Goal: Check status: Check status

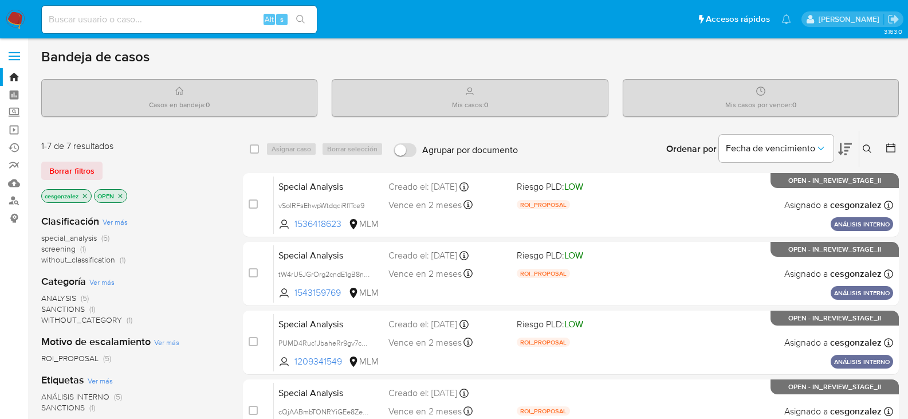
click at [113, 20] on input at bounding box center [179, 19] width 275 height 15
paste input "153432293"
type input "153432293"
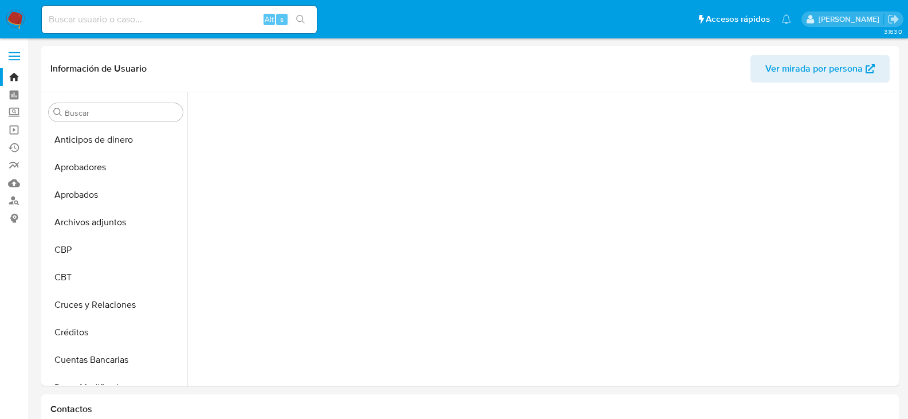
scroll to position [566, 0]
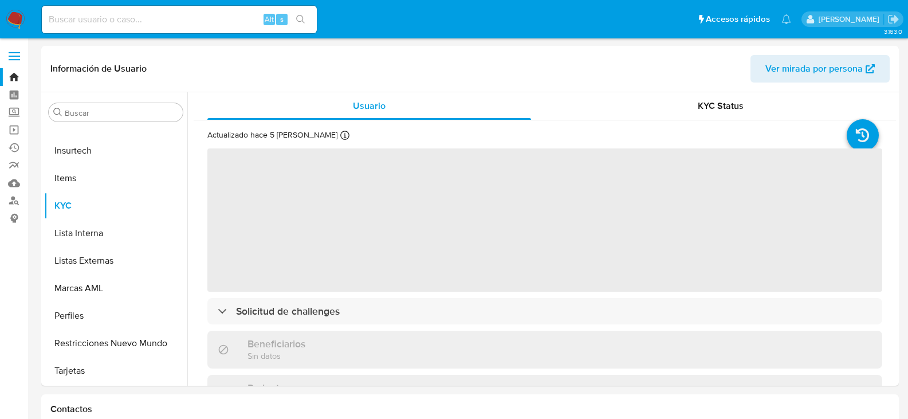
select select "10"
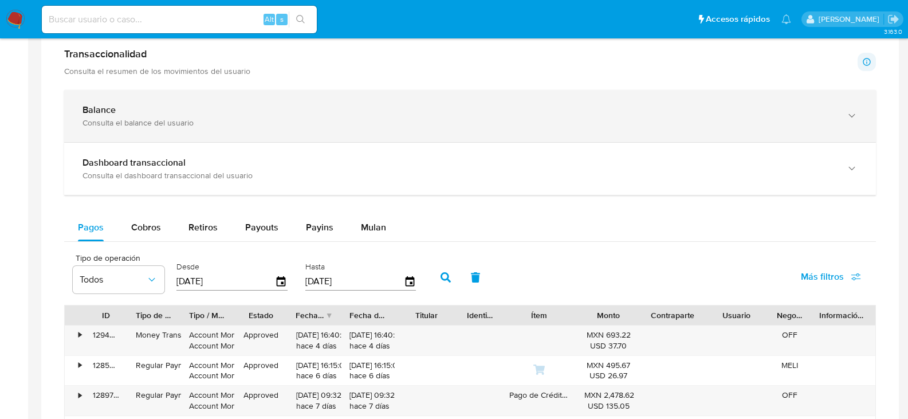
scroll to position [687, 0]
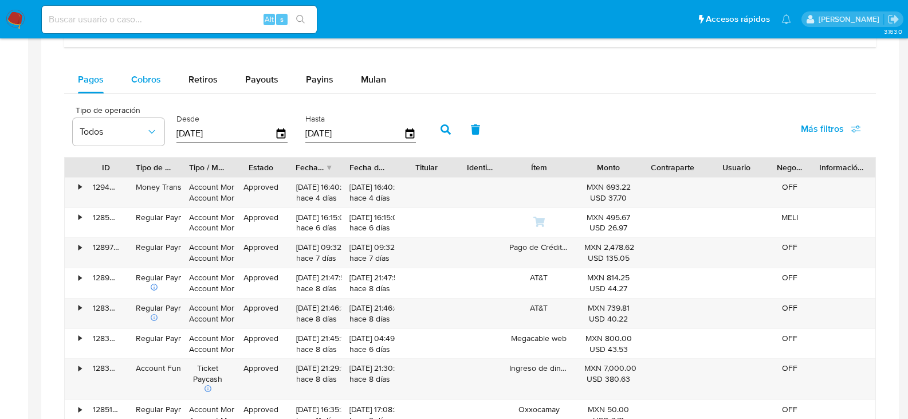
click at [152, 76] on span "Cobros" at bounding box center [146, 79] width 30 height 13
select select "10"
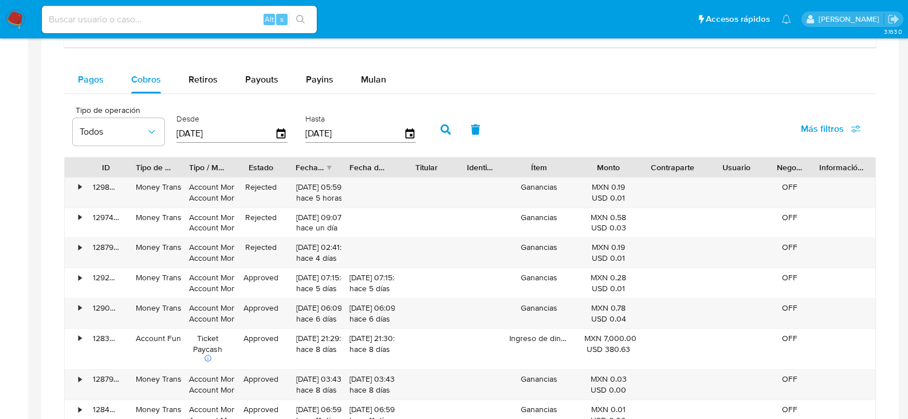
click at [85, 80] on span "Pagos" at bounding box center [91, 79] width 26 height 13
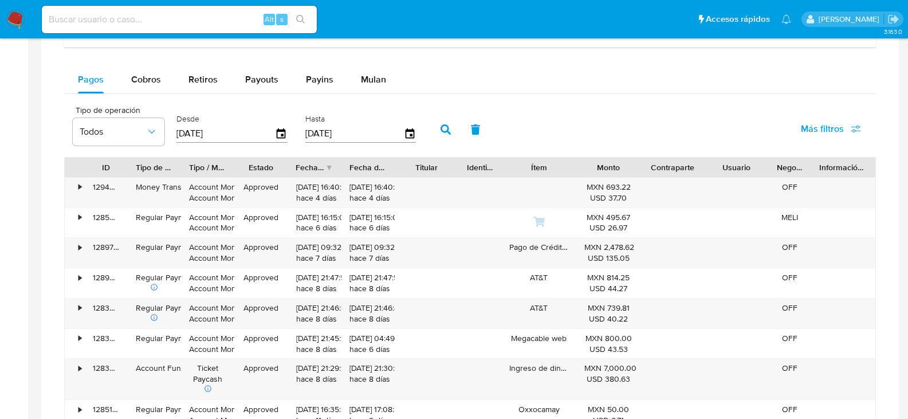
scroll to position [709, 0]
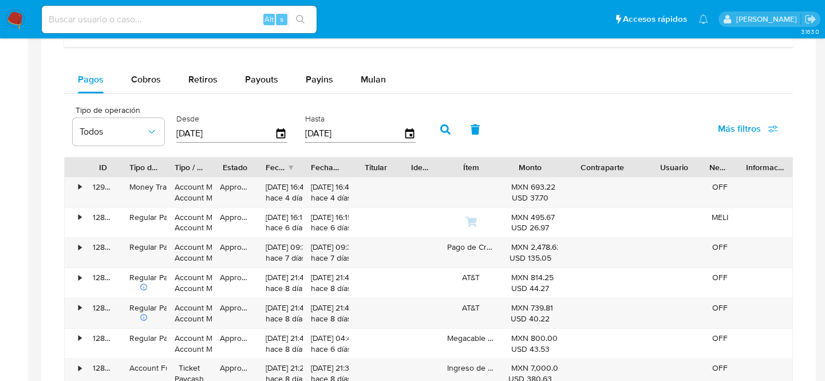
drag, startPoint x: 639, startPoint y: 163, endPoint x: 672, endPoint y: 159, distance: 32.9
click at [672, 159] on div "ID Tipo de operación Tipo / Método Estado Fecha de creación Fecha de aprobación…" at bounding box center [429, 166] width 728 height 19
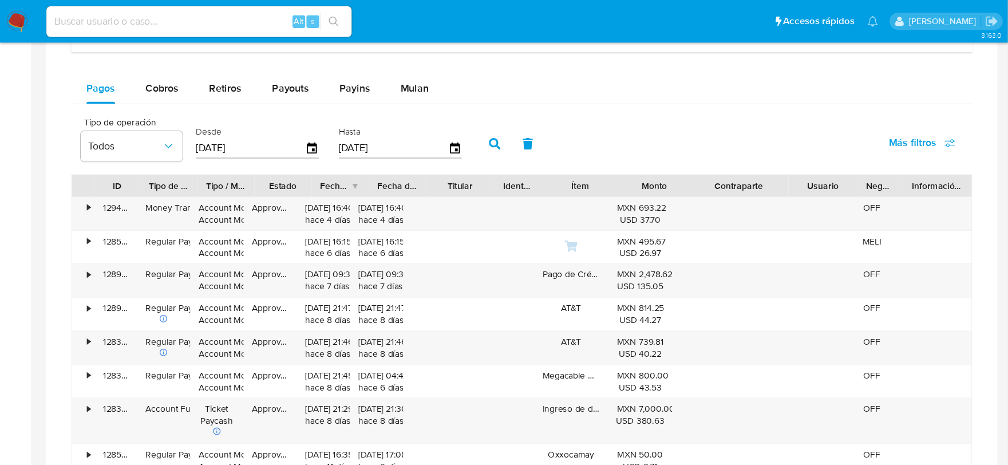
scroll to position [708, 0]
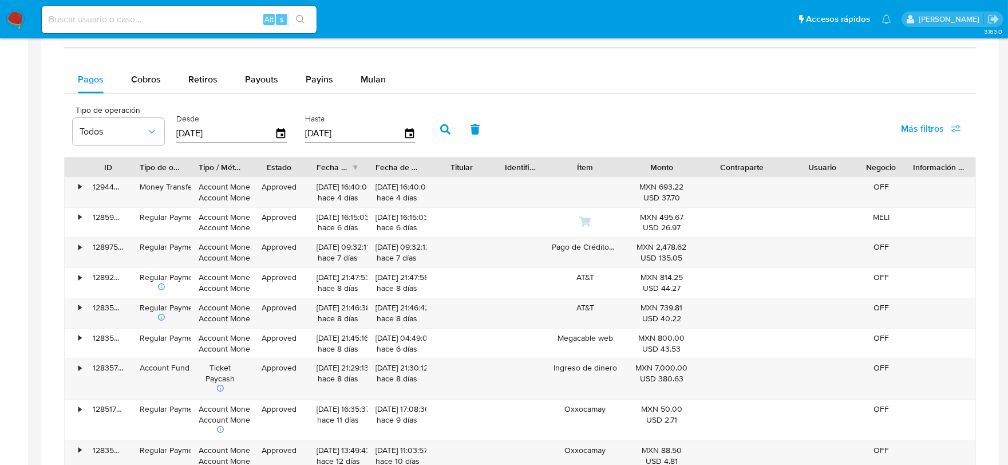
click at [79, 15] on input at bounding box center [179, 19] width 275 height 15
paste input "63223161"
type input "63223161"
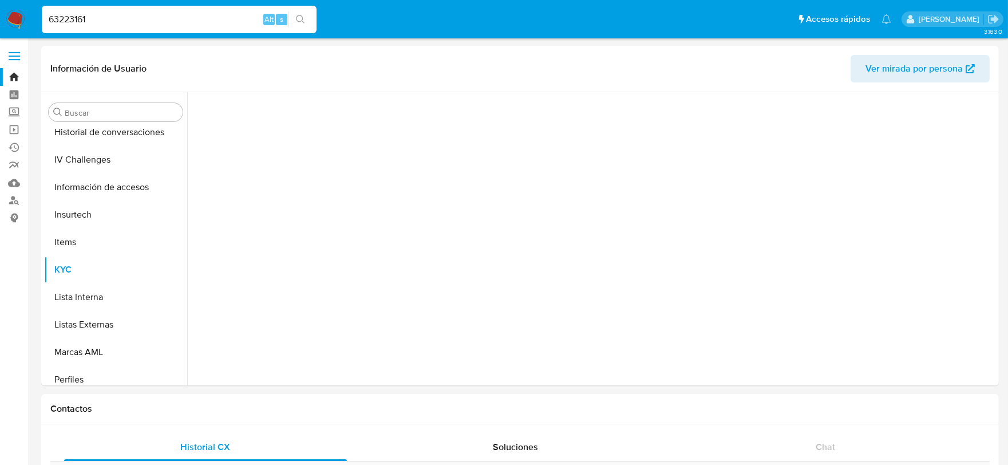
scroll to position [566, 0]
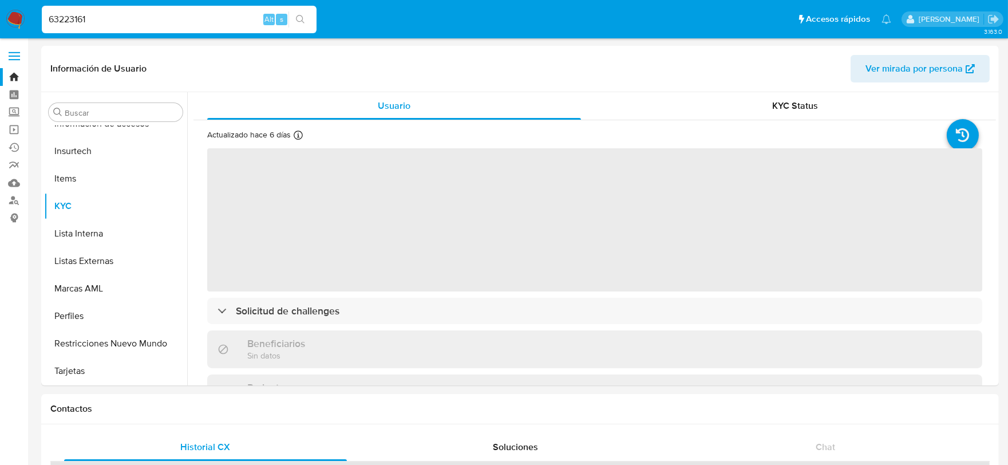
select select "10"
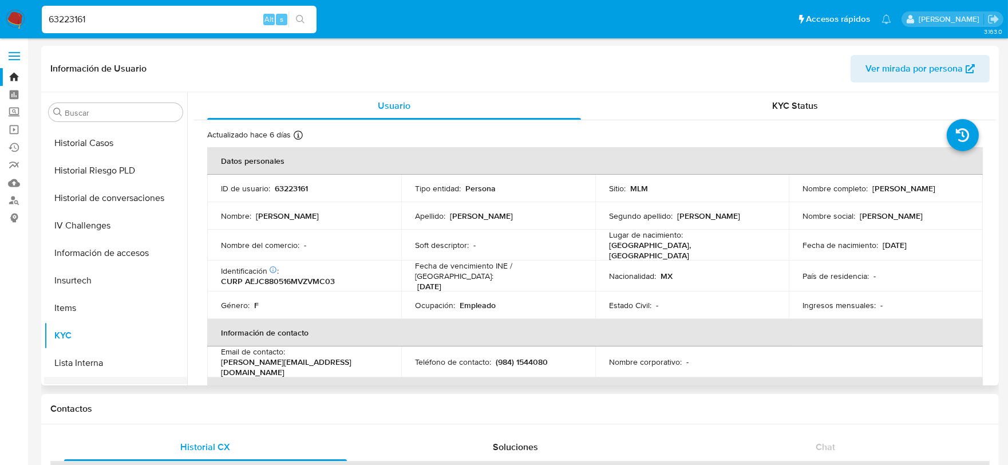
scroll to position [248, 0]
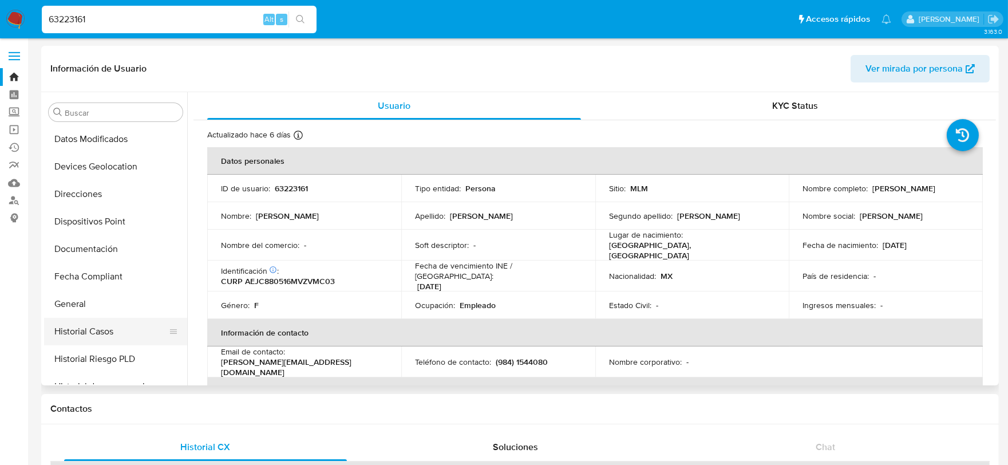
click at [90, 335] on button "Historial Casos" at bounding box center [111, 331] width 134 height 27
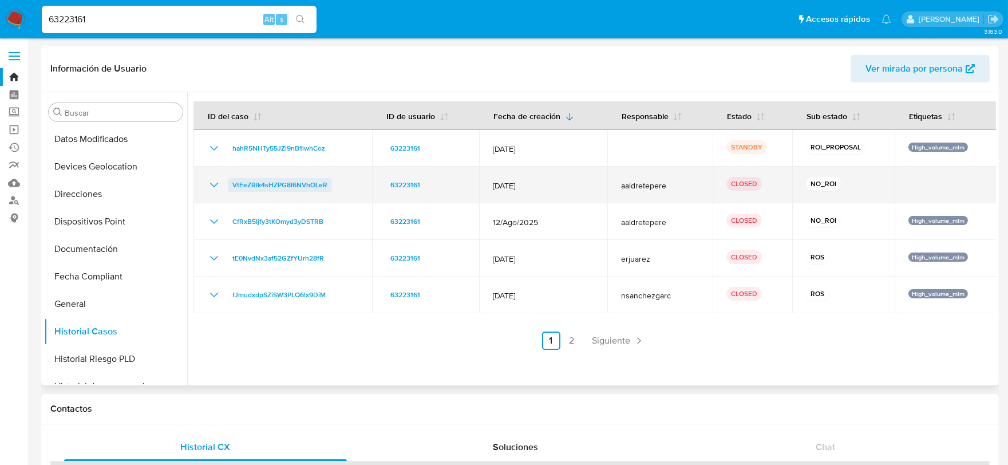
click at [297, 182] on span "VtEeZRlk4sHZPG8l6NVhOLeR" at bounding box center [279, 185] width 95 height 14
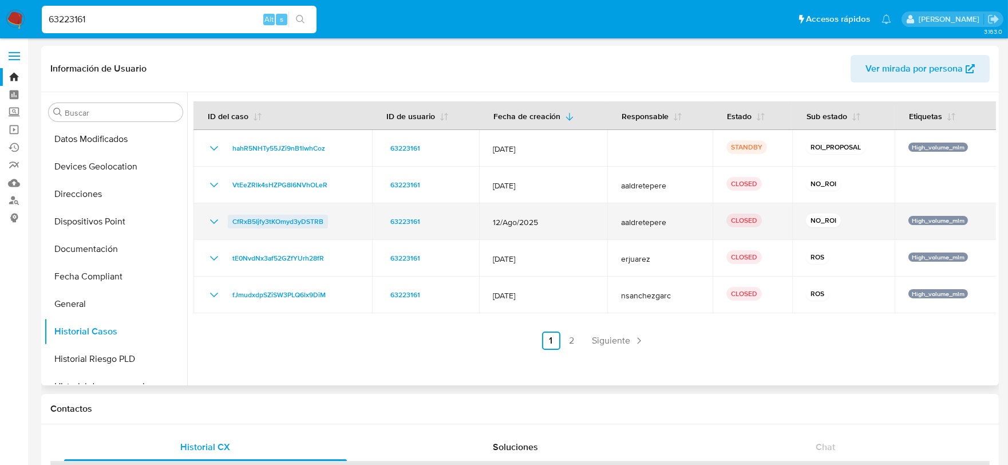
click at [265, 223] on span "CfRxB5Ijfy3tKOmyd3yDSTRB" at bounding box center [277, 222] width 91 height 14
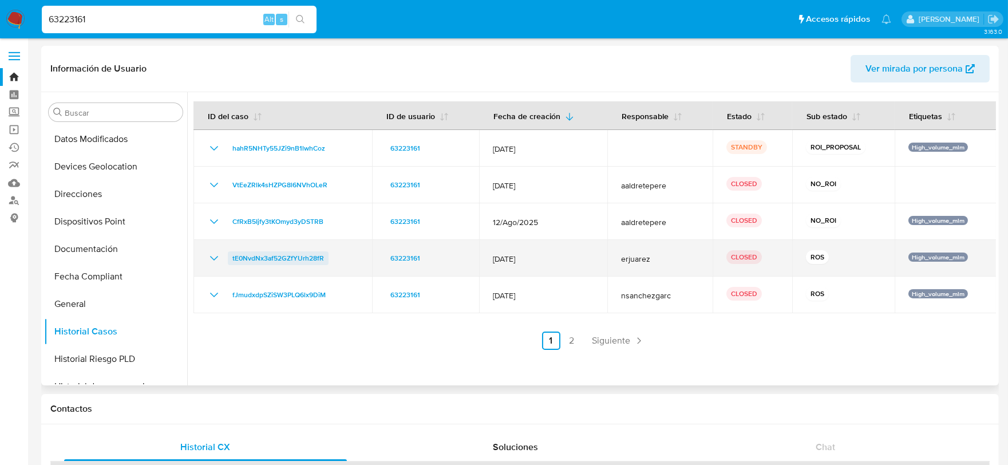
click at [251, 260] on span "tE0NvdNx3af52GZfYUrh28fR" at bounding box center [278, 258] width 92 height 14
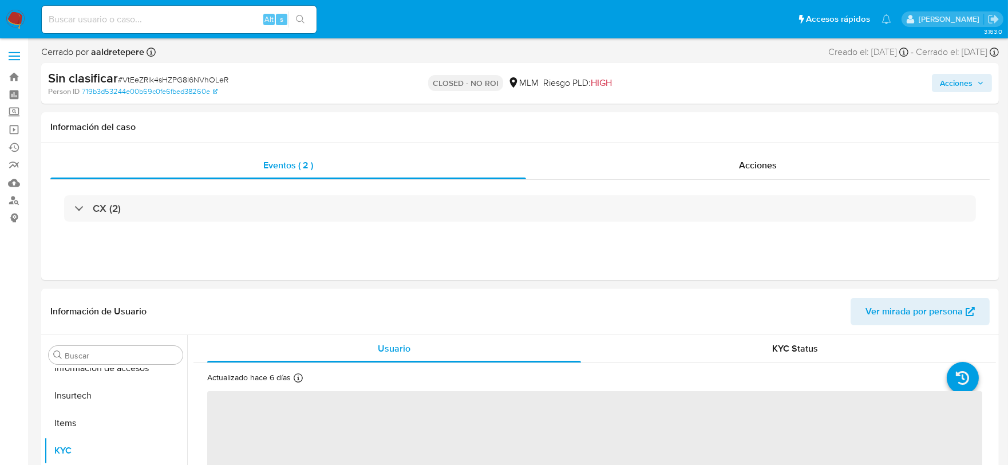
scroll to position [566, 0]
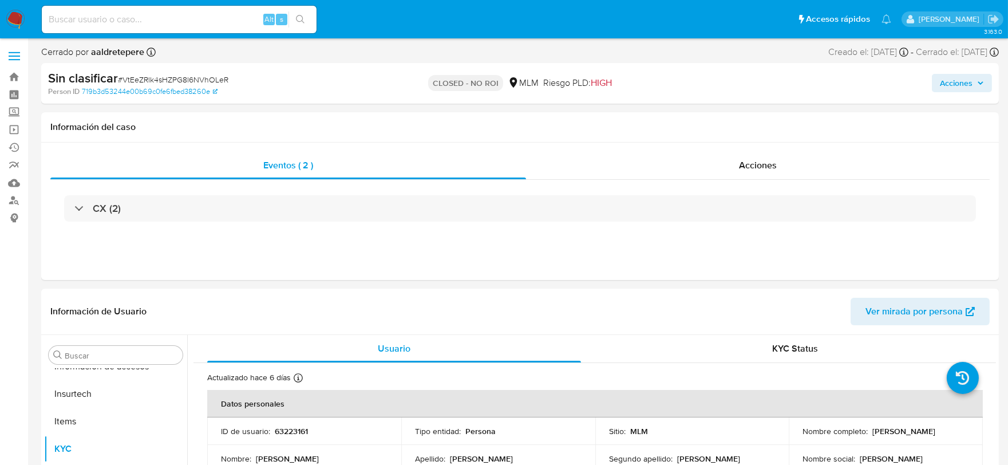
select select "10"
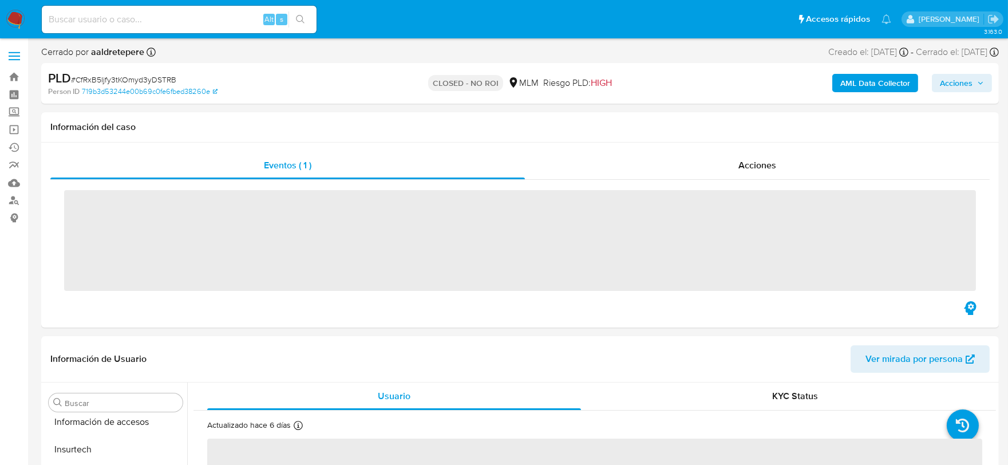
scroll to position [566, 0]
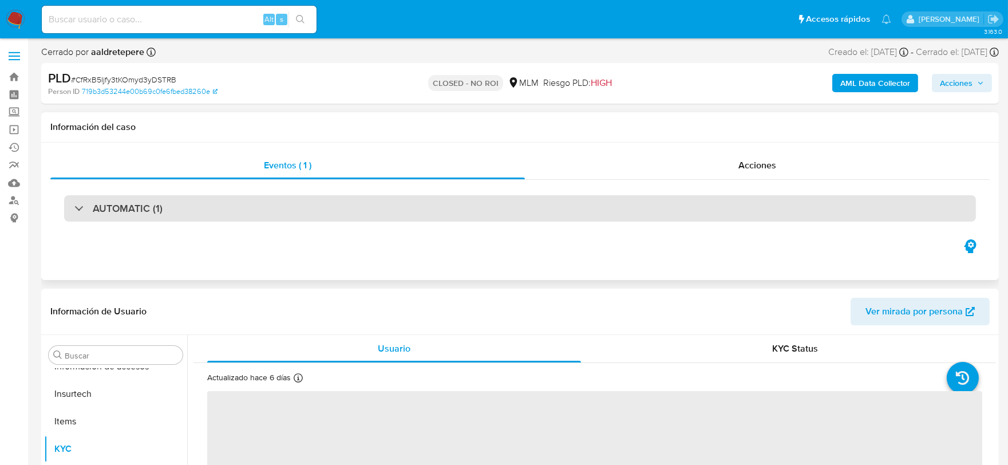
select select "10"
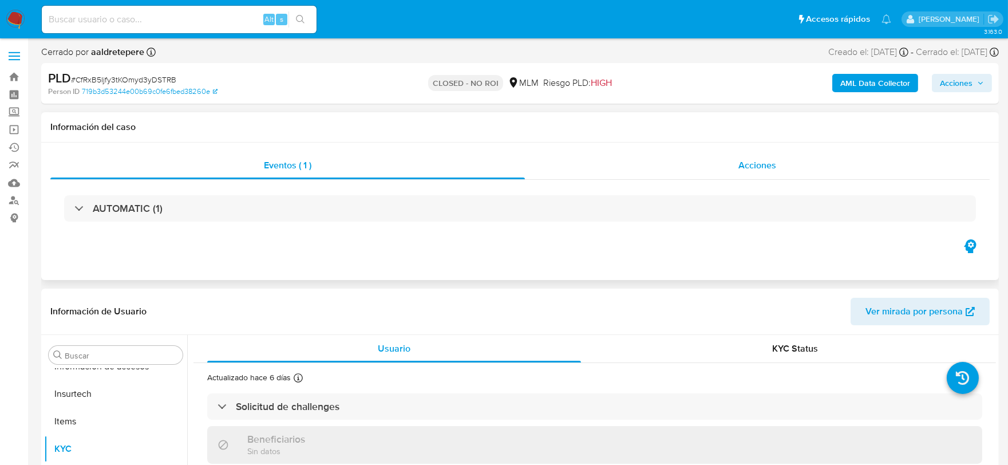
click at [759, 161] on span "Acciones" at bounding box center [758, 165] width 38 height 13
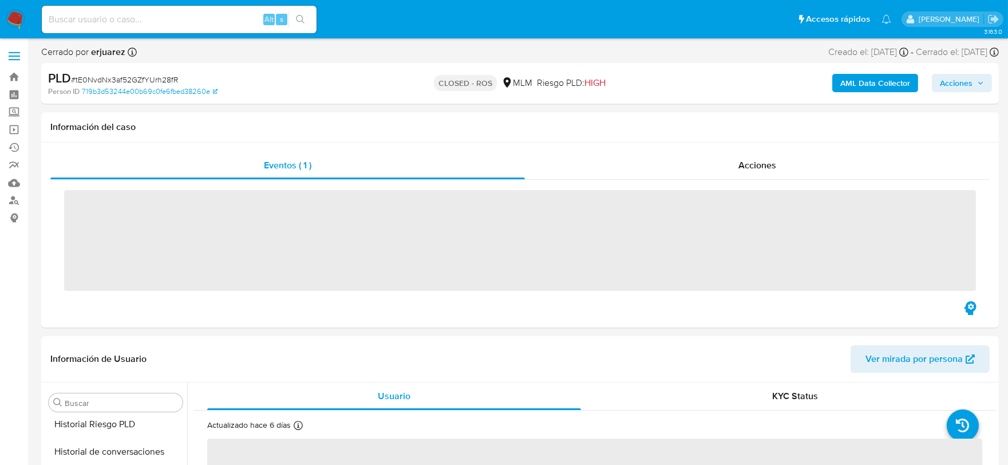
scroll to position [566, 0]
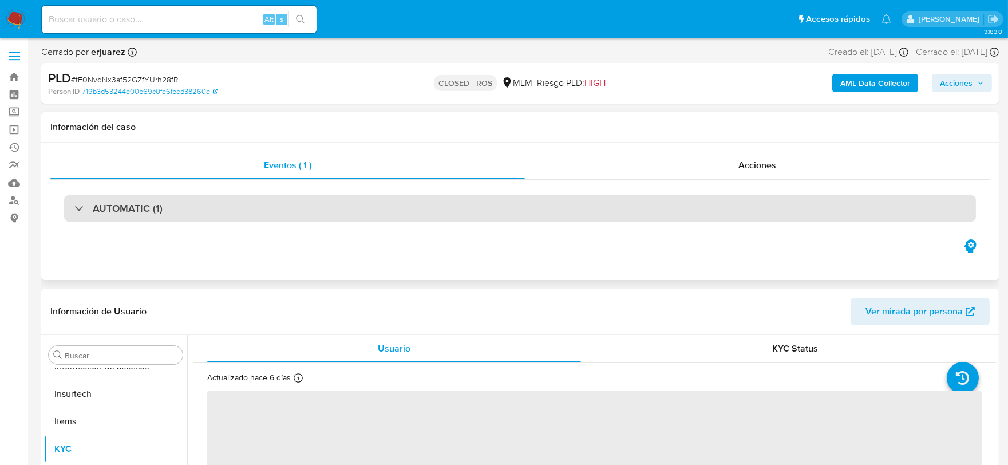
select select "10"
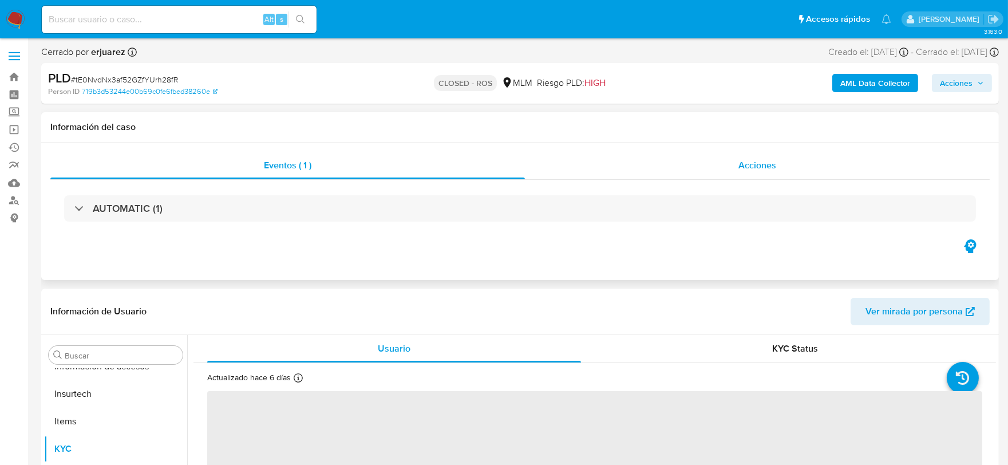
click at [770, 176] on div "Acciones" at bounding box center [757, 165] width 465 height 27
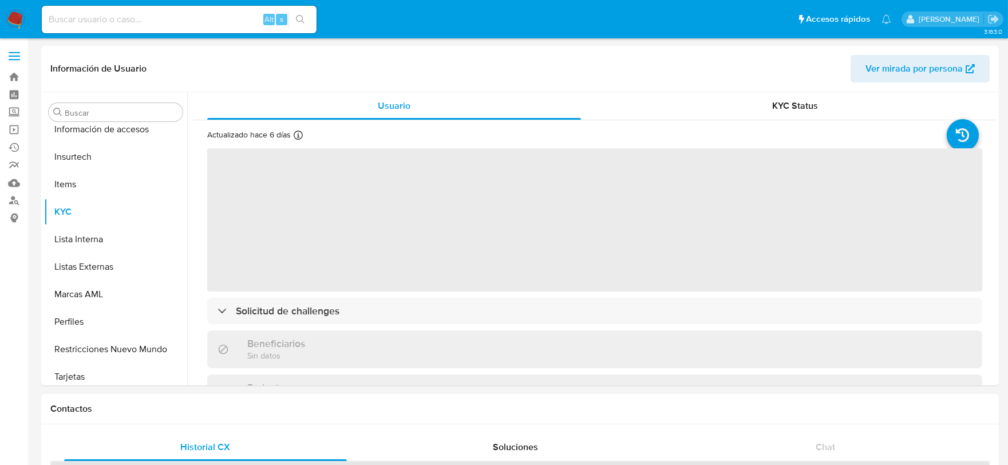
scroll to position [566, 0]
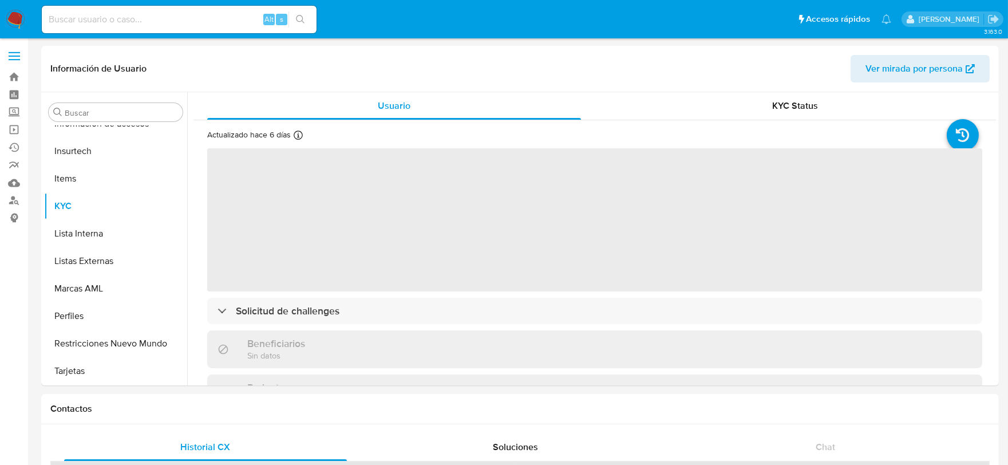
select select "10"
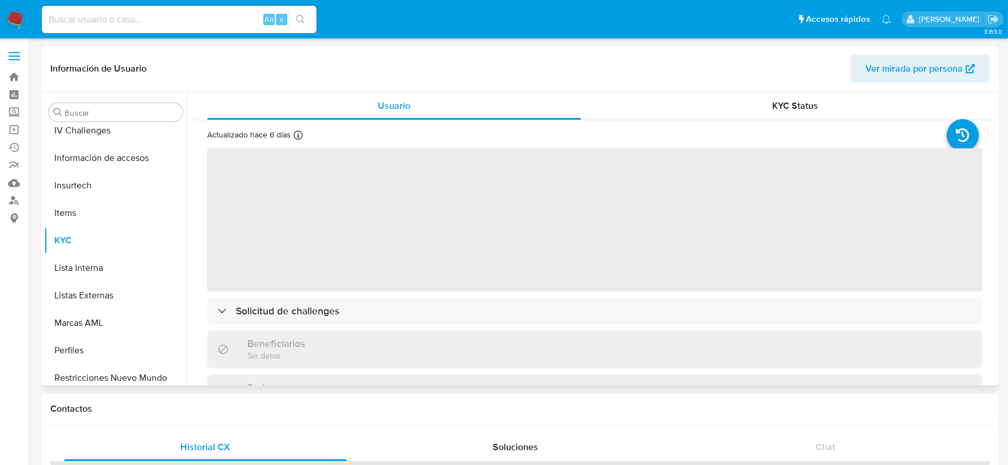
scroll to position [566, 0]
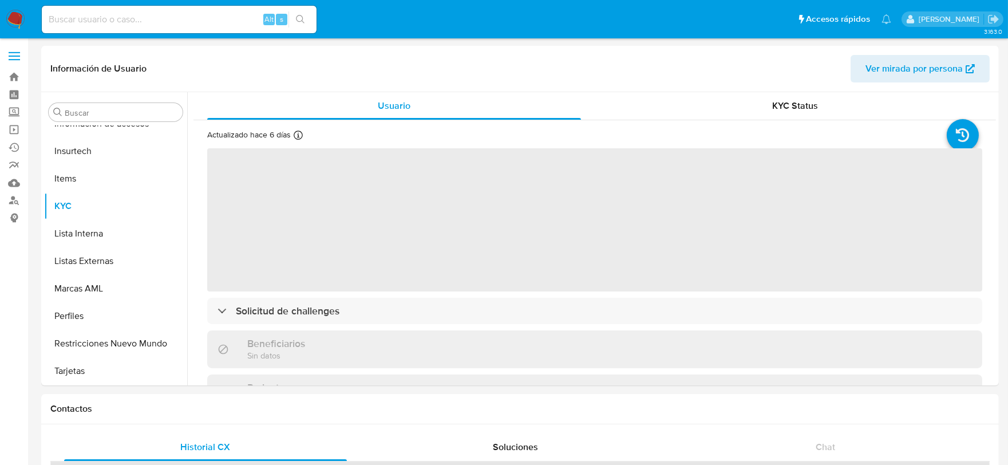
click at [167, 22] on input at bounding box center [179, 19] width 275 height 15
select select "10"
click at [153, 14] on input at bounding box center [179, 19] width 275 height 15
paste input "ts7Fkdk8WouN2fZP1Jwxq0VM"
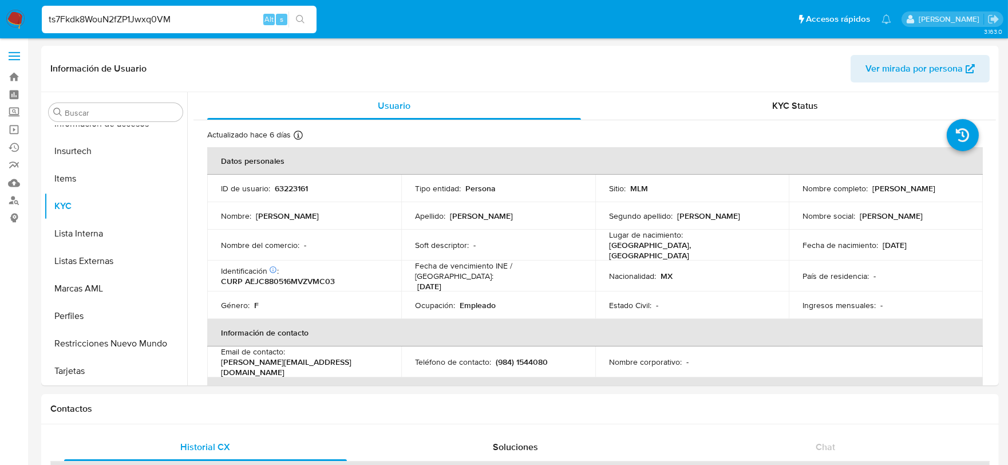
type input "ts7Fkdk8WouN2fZP1Jwxq0VM"
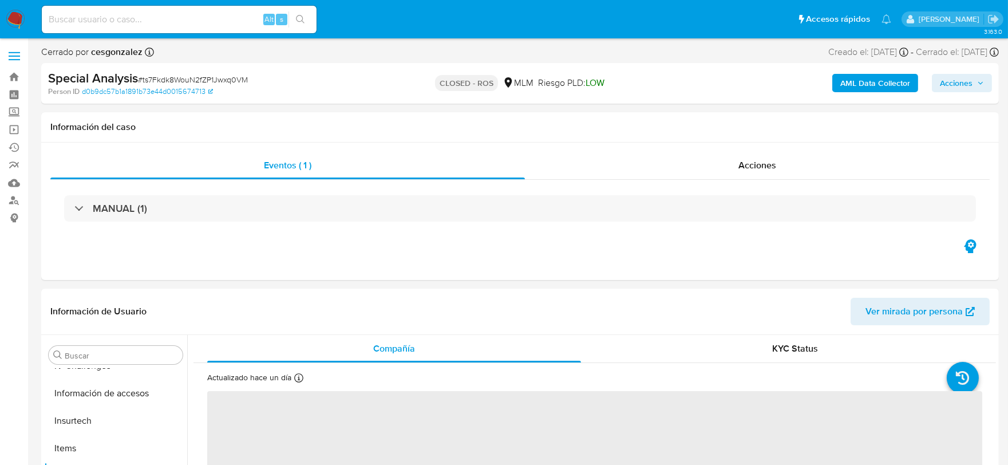
scroll to position [566, 0]
select select "10"
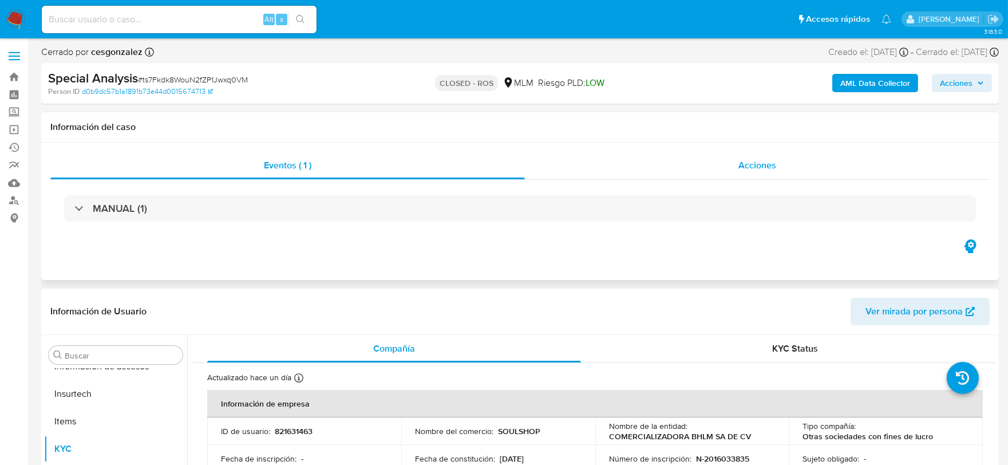
click at [777, 156] on div "Acciones" at bounding box center [757, 165] width 465 height 27
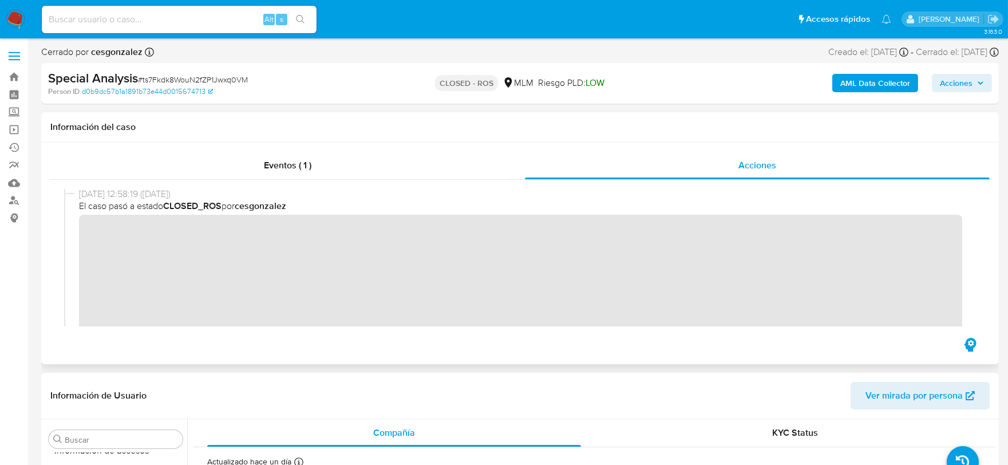
scroll to position [0, 0]
